Goal: Task Accomplishment & Management: Use online tool/utility

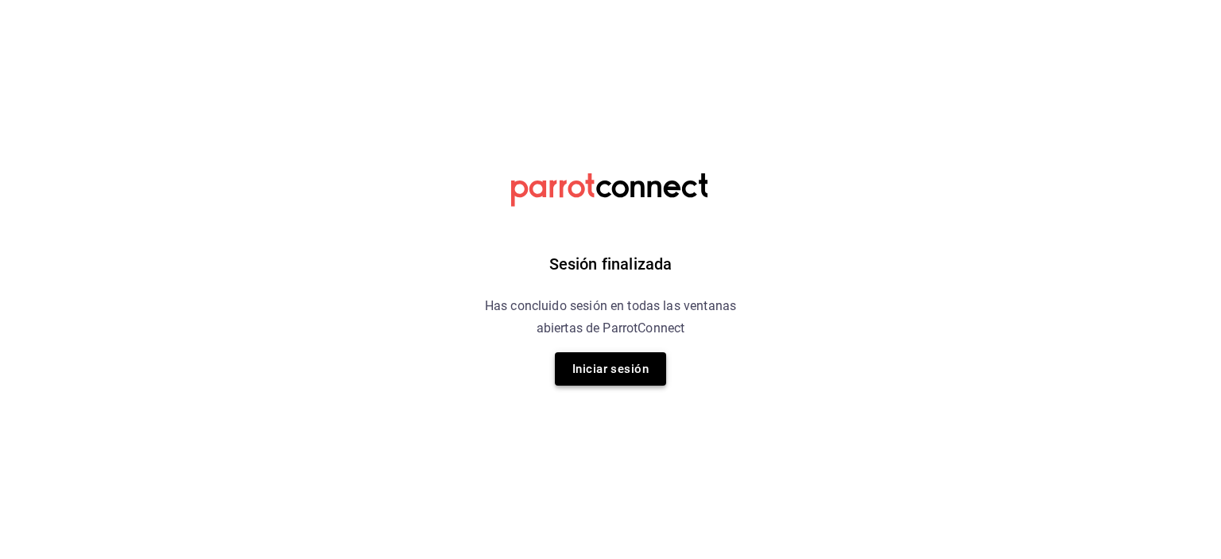
click at [579, 355] on button "Iniciar sesión" at bounding box center [610, 368] width 111 height 33
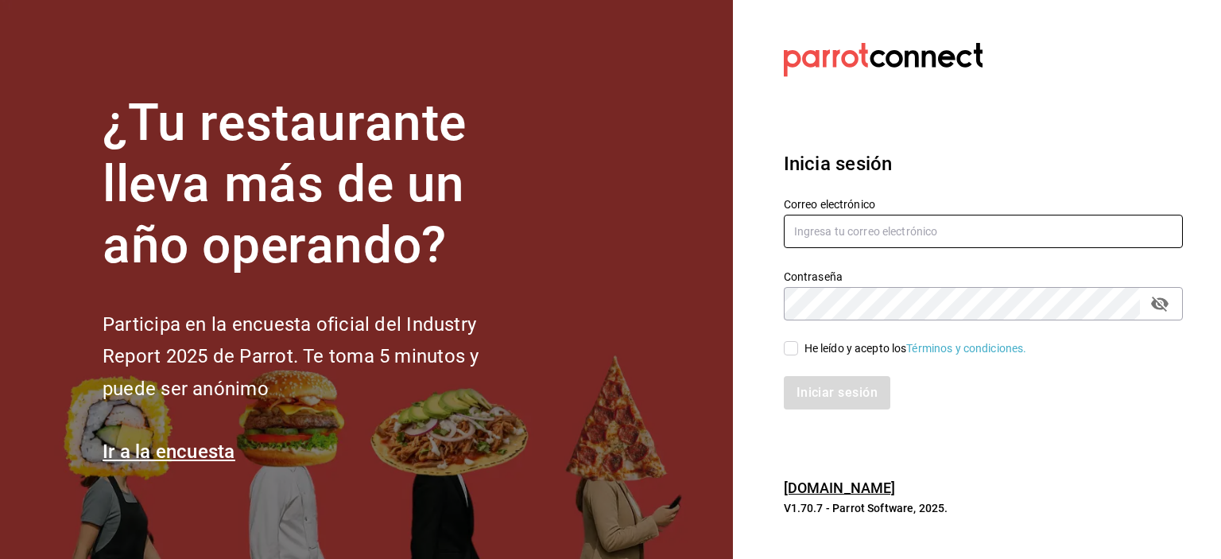
click at [817, 236] on input "text" at bounding box center [983, 231] width 399 height 33
type input "eriick1017@gmail.com"
click at [789, 353] on input "He leído y acepto los Términos y condiciones." at bounding box center [791, 348] width 14 height 14
checkbox input "true"
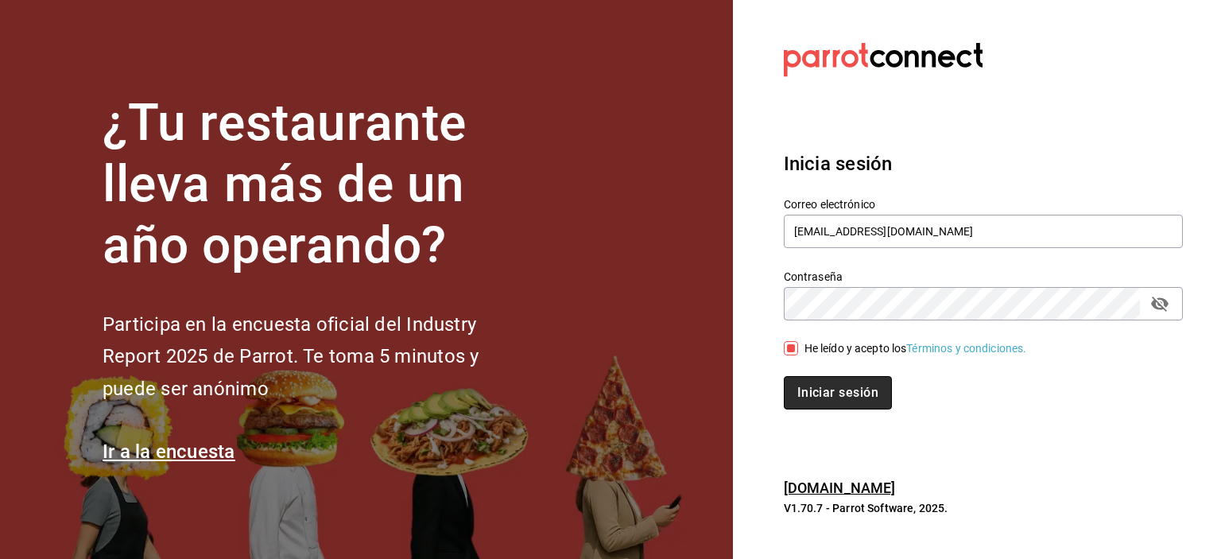
click at [813, 394] on button "Iniciar sesión" at bounding box center [838, 392] width 108 height 33
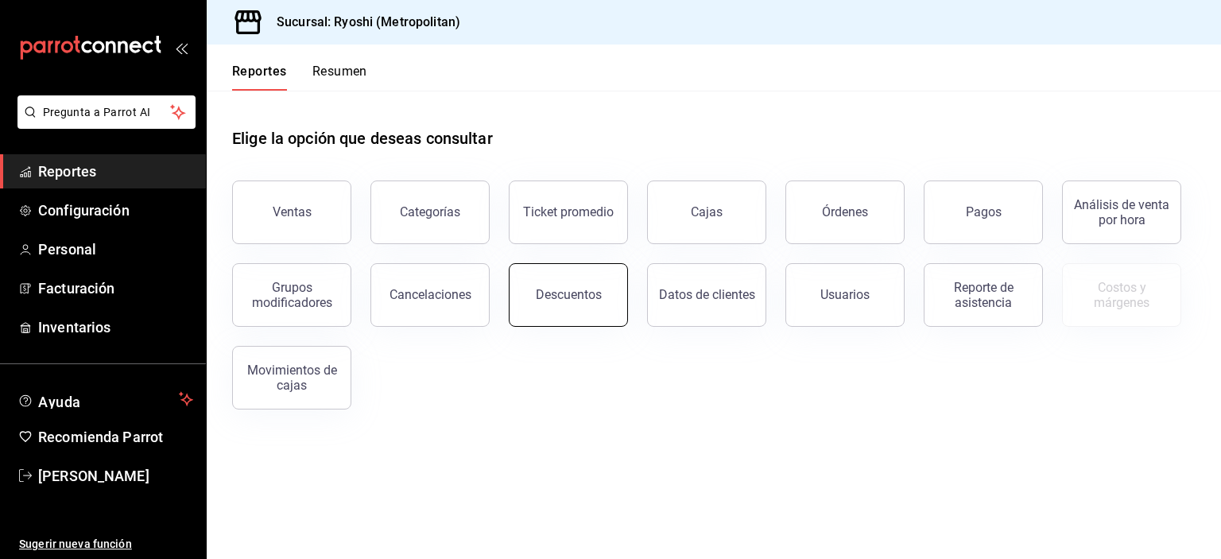
click at [540, 288] on div "Descuentos" at bounding box center [569, 294] width 66 height 15
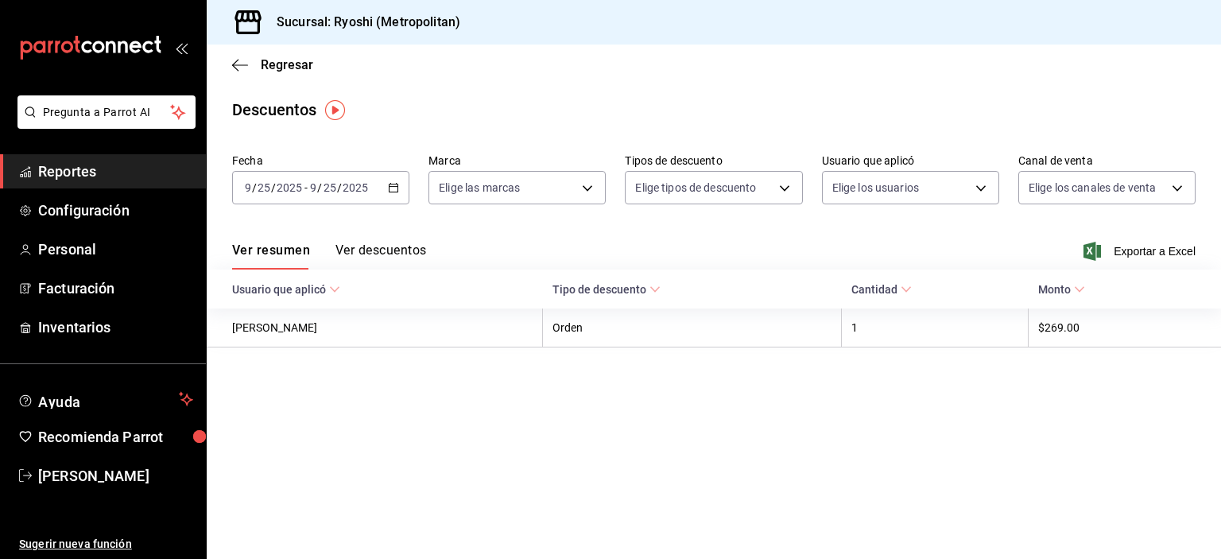
click at [393, 188] on icon "button" at bounding box center [393, 187] width 11 height 11
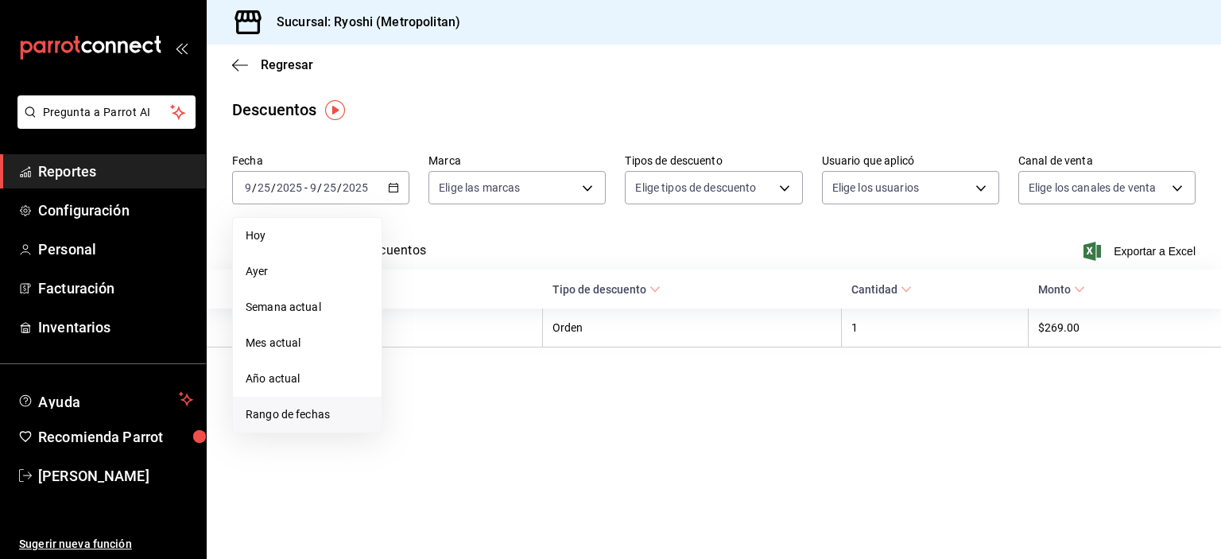
click at [315, 400] on li "Rango de fechas" at bounding box center [307, 415] width 149 height 36
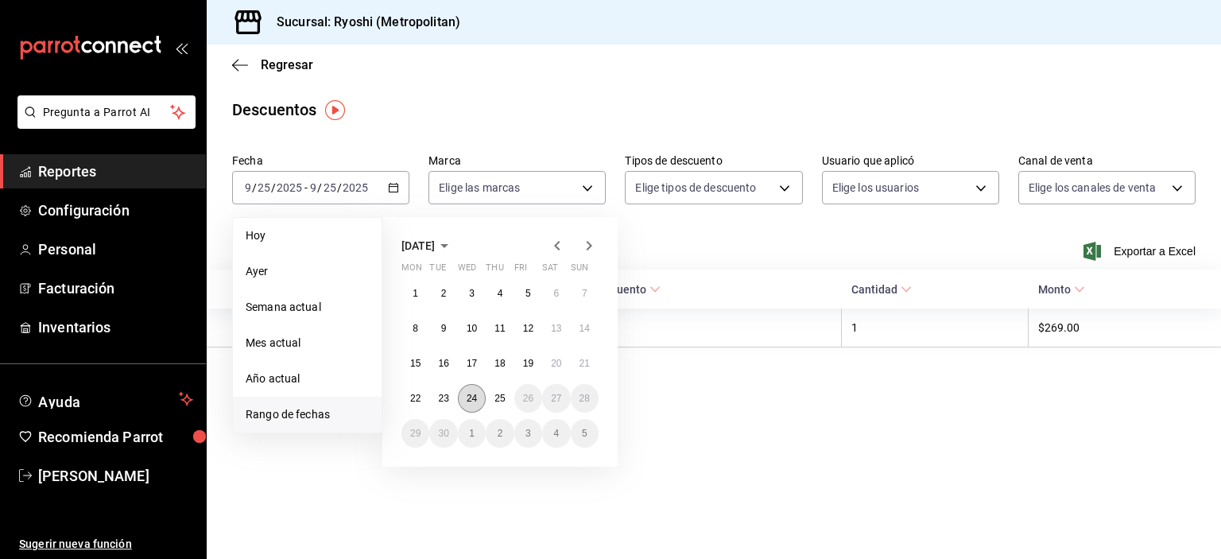
click at [477, 393] on button "24" at bounding box center [472, 398] width 28 height 29
click at [497, 397] on abbr "25" at bounding box center [499, 398] width 10 height 11
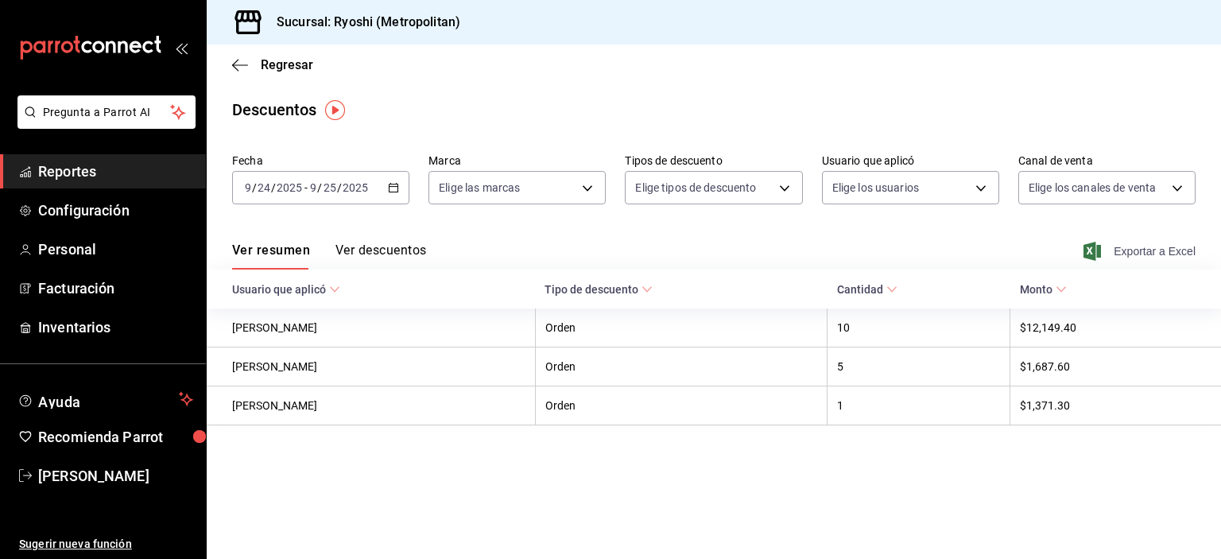
click at [1136, 253] on span "Exportar a Excel" at bounding box center [1140, 251] width 109 height 19
